Goal: Find specific page/section: Find specific page/section

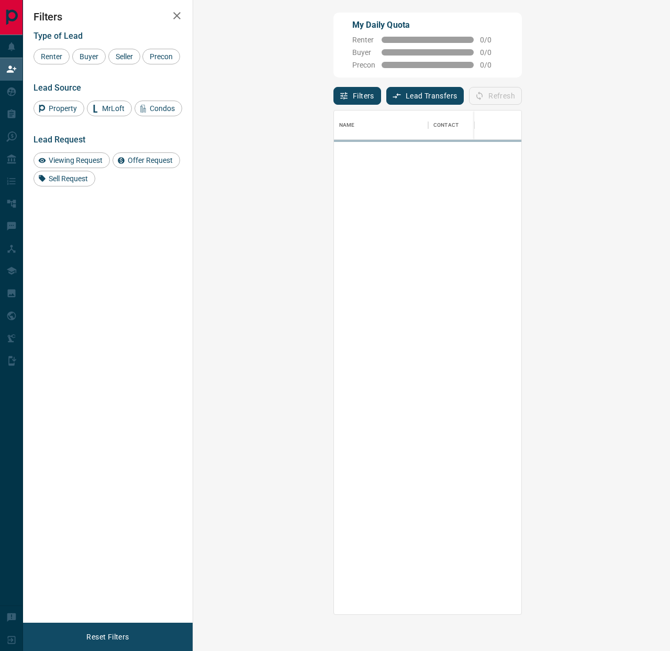
scroll to position [504, 454]
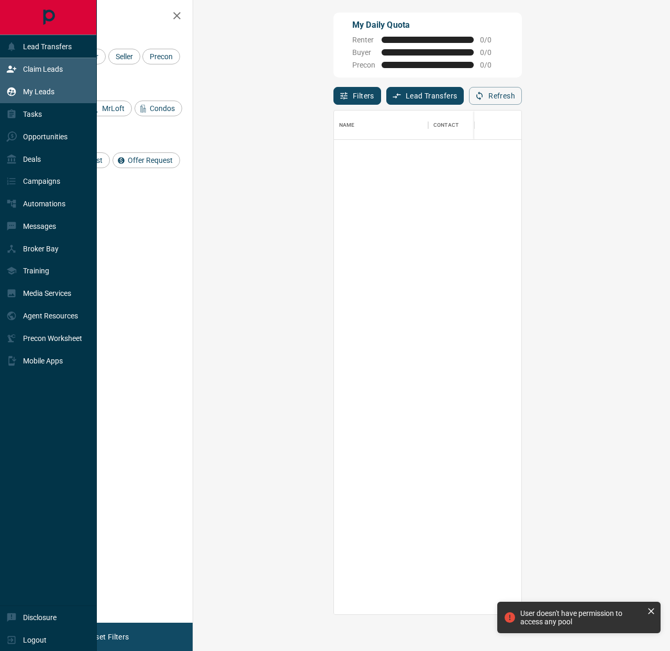
click at [19, 90] on div "My Leads" at bounding box center [30, 91] width 48 height 17
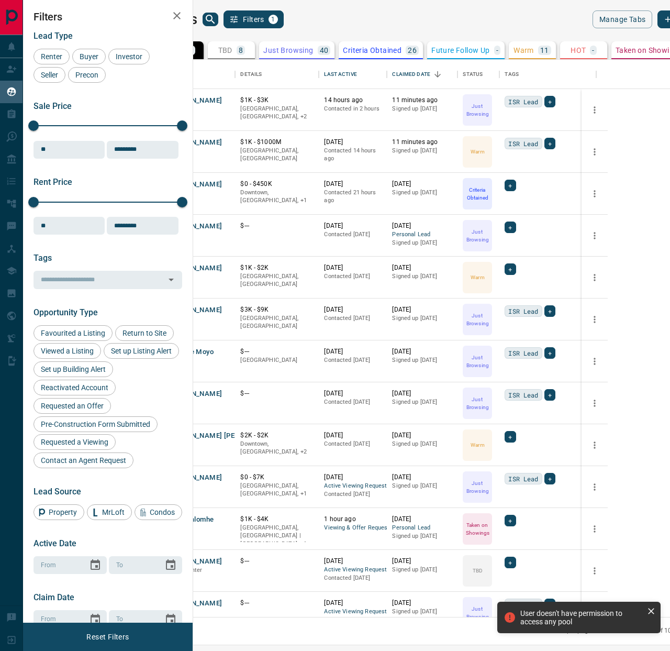
scroll to position [557, 472]
click at [226, 141] on icon "Open in New Tab" at bounding box center [223, 142] width 6 height 6
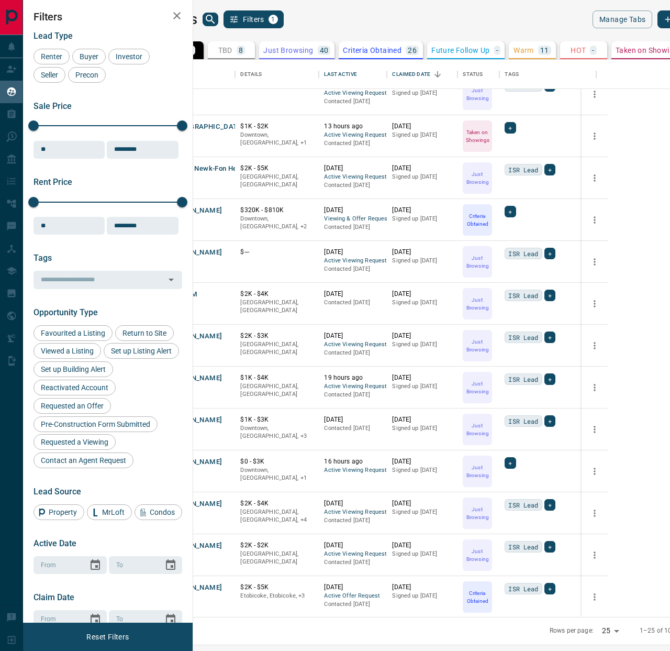
scroll to position [519, 0]
click at [544, 628] on body "Lead Transfers Claim Leads My Leads Tasks Opportunities Deals Campaigns Automat…" at bounding box center [335, 319] width 670 height 638
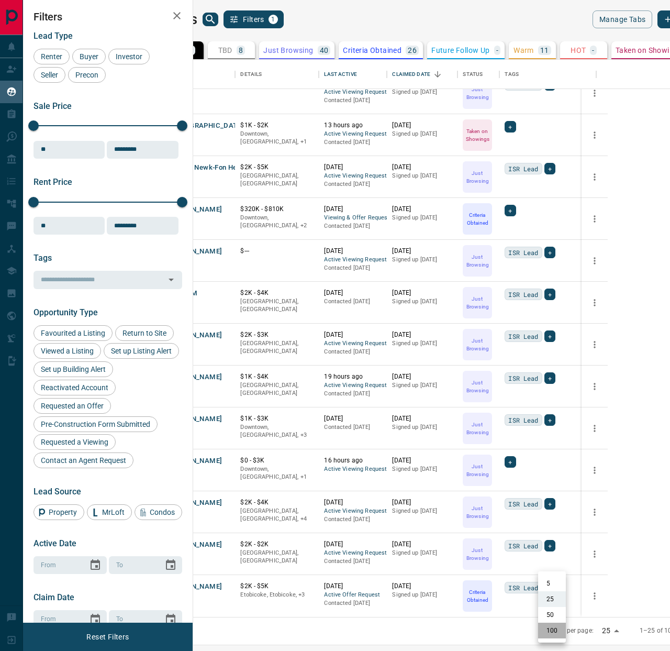
click at [549, 632] on li "100" at bounding box center [552, 630] width 28 height 16
type input "***"
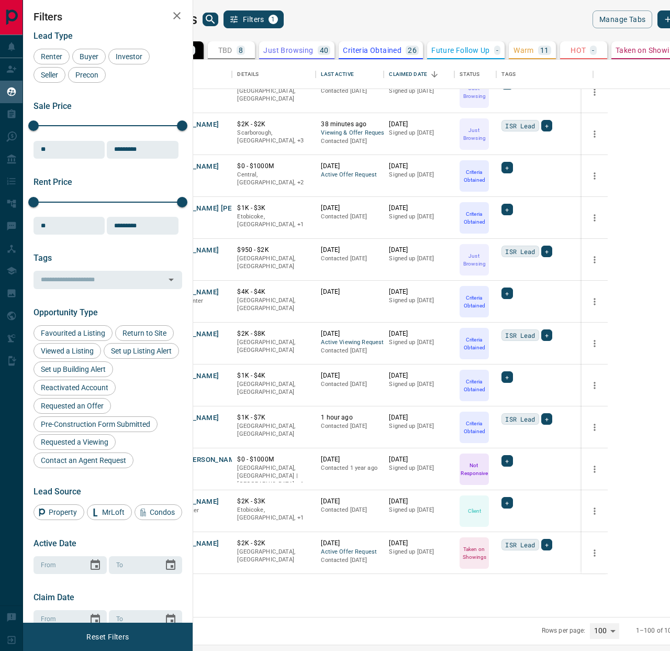
scroll to position [1893, 3]
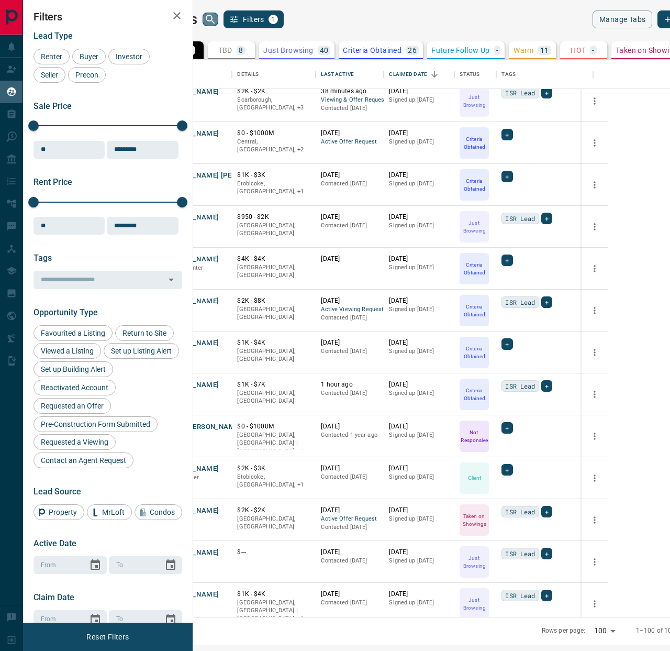
click at [217, 17] on icon "search button" at bounding box center [210, 19] width 13 height 13
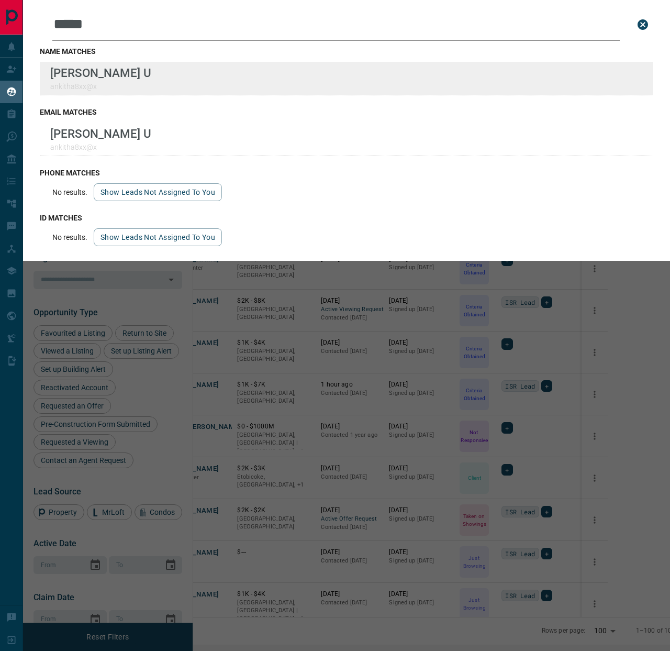
type input "*****"
click at [0, 0] on div "Lead Transfers Claim Leads My Leads Tasks Opportunities Deals Campaigns Automat…" at bounding box center [335, 319] width 670 height 638
